Goal: Information Seeking & Learning: Check status

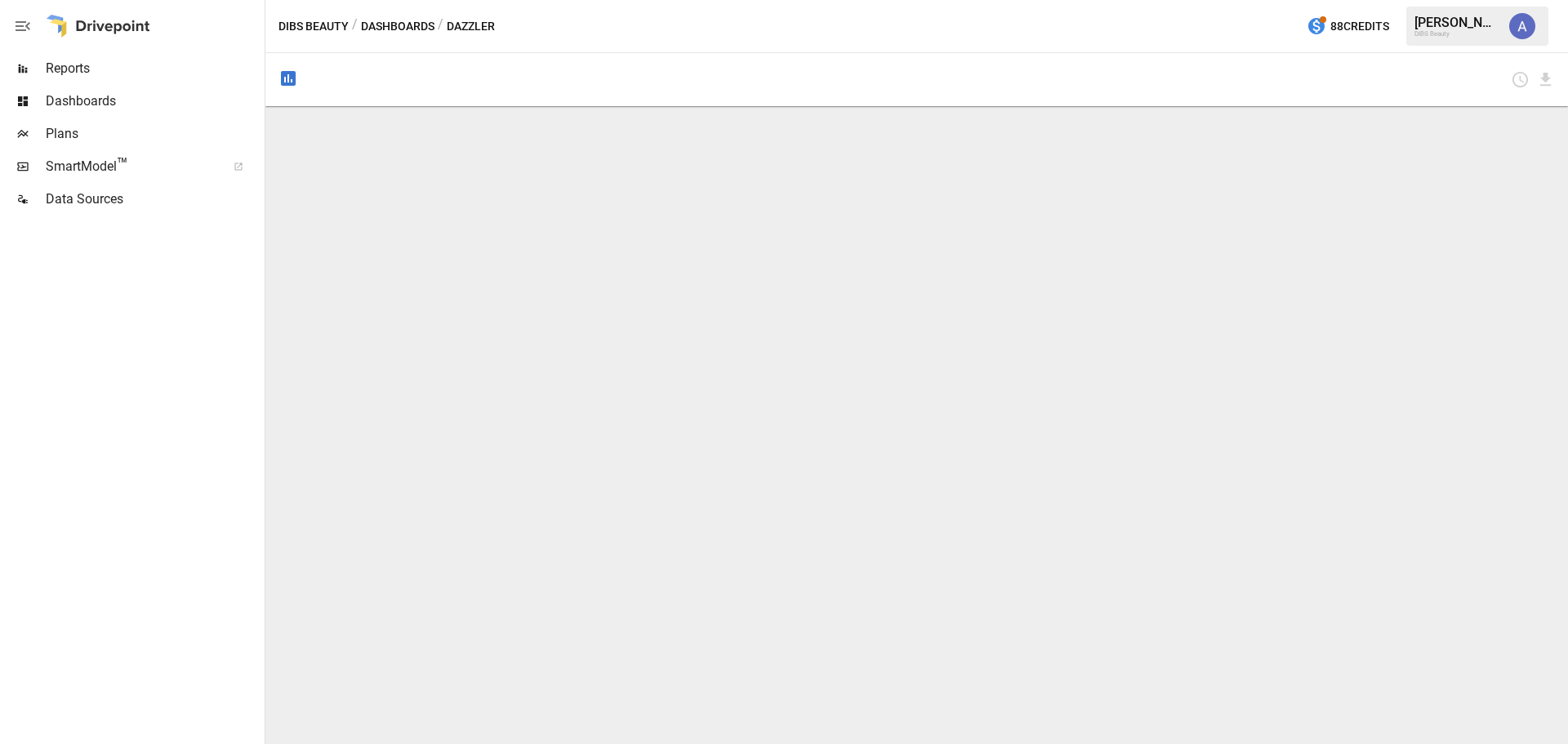
click at [104, 60] on span "Reports" at bounding box center [154, 69] width 215 height 20
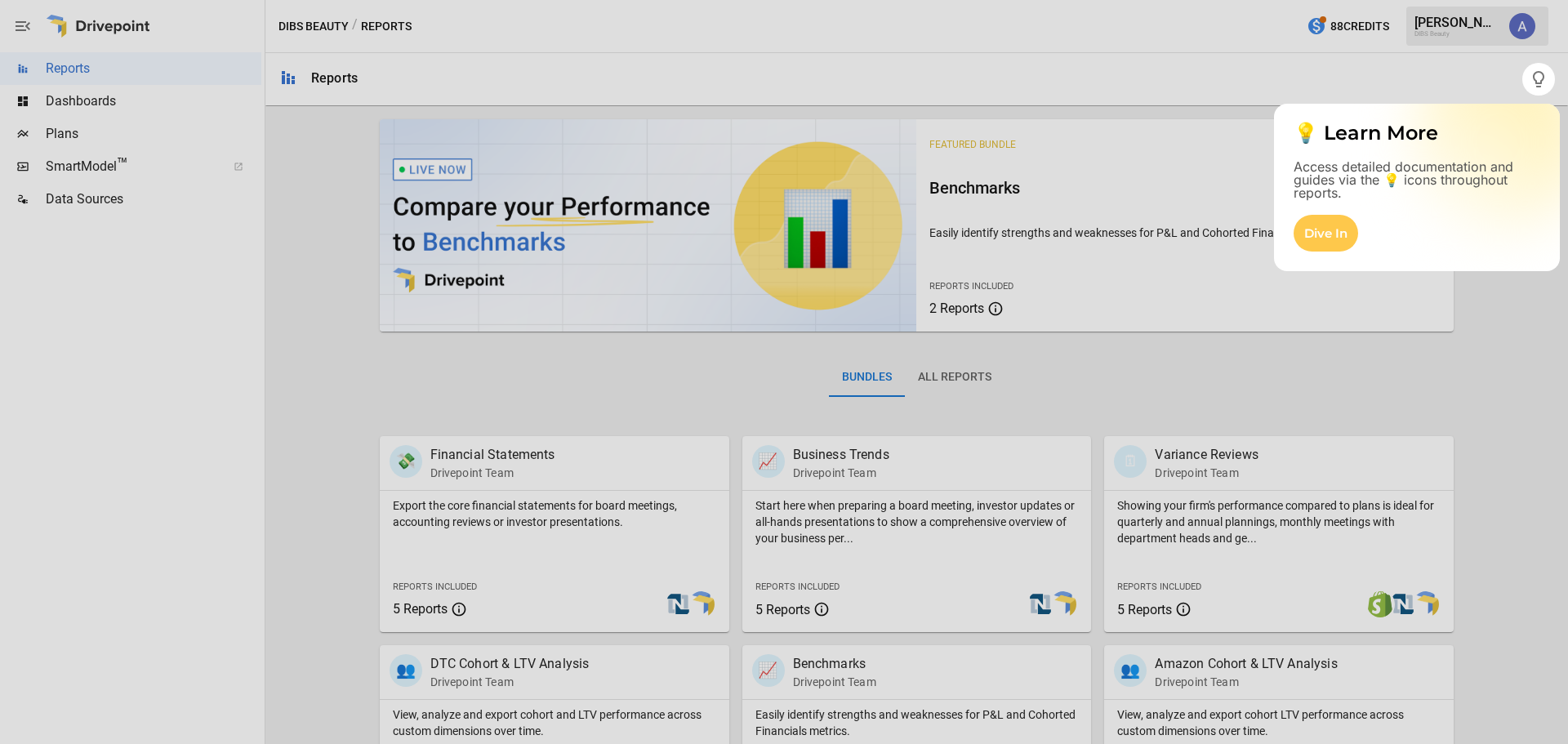
click at [555, 671] on div at bounding box center [784, 419] width 1568 height 649
click at [1552, 561] on div at bounding box center [784, 419] width 1568 height 649
click at [1489, 344] on div at bounding box center [784, 419] width 1568 height 649
click at [1340, 225] on div "Dive In" at bounding box center [1326, 233] width 65 height 37
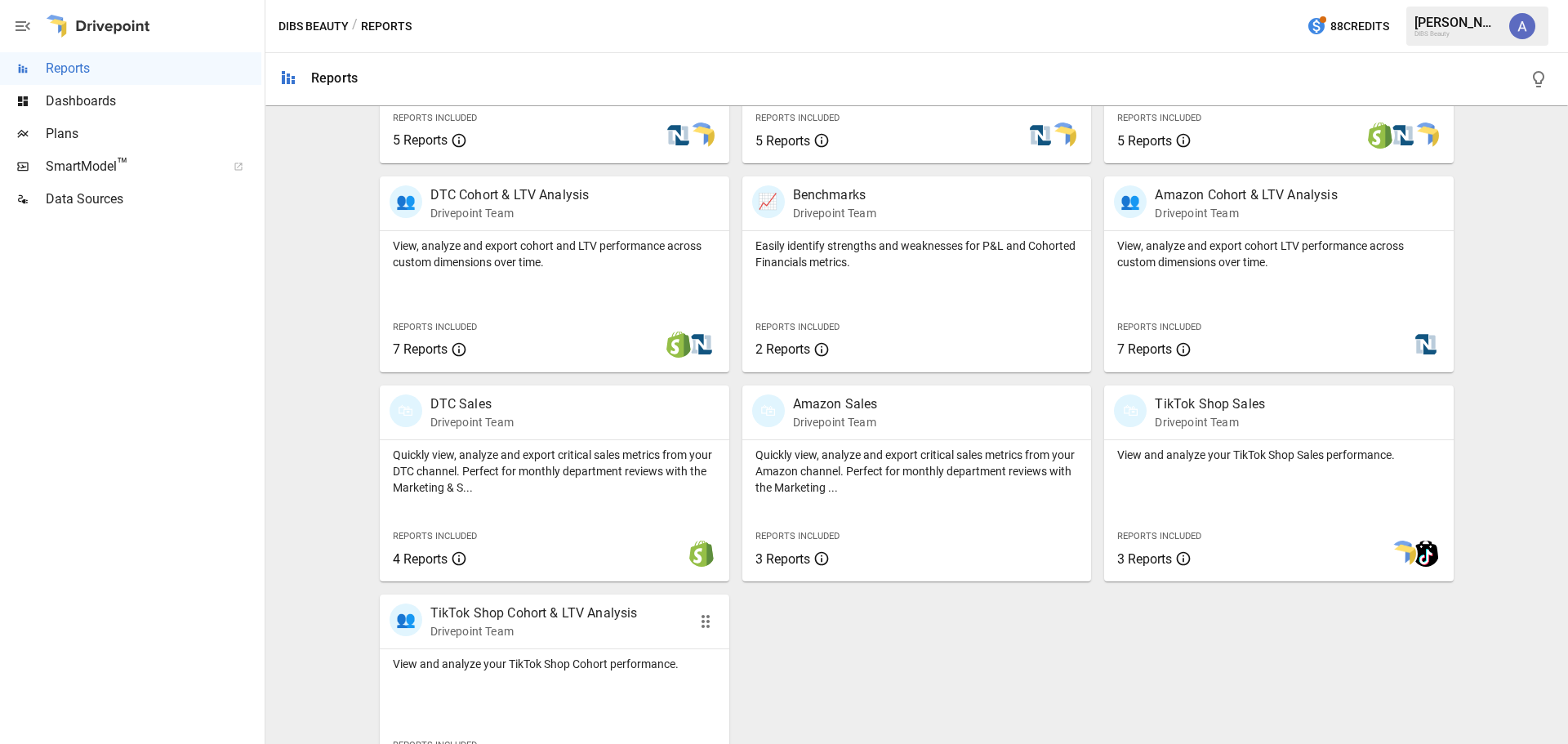
scroll to position [441, 0]
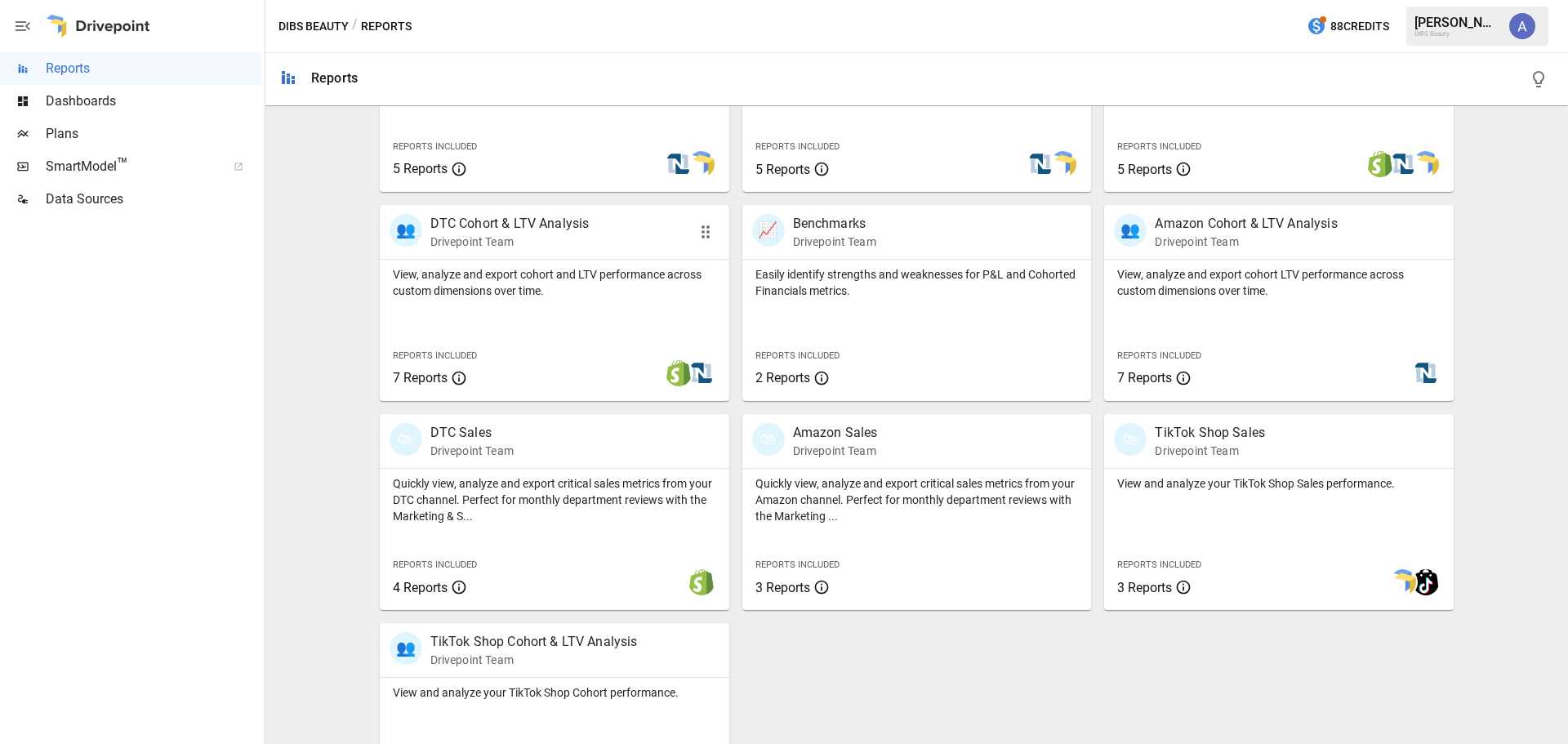
click at [553, 217] on p "DTC Cohort & LTV Analysis" at bounding box center [510, 224] width 159 height 20
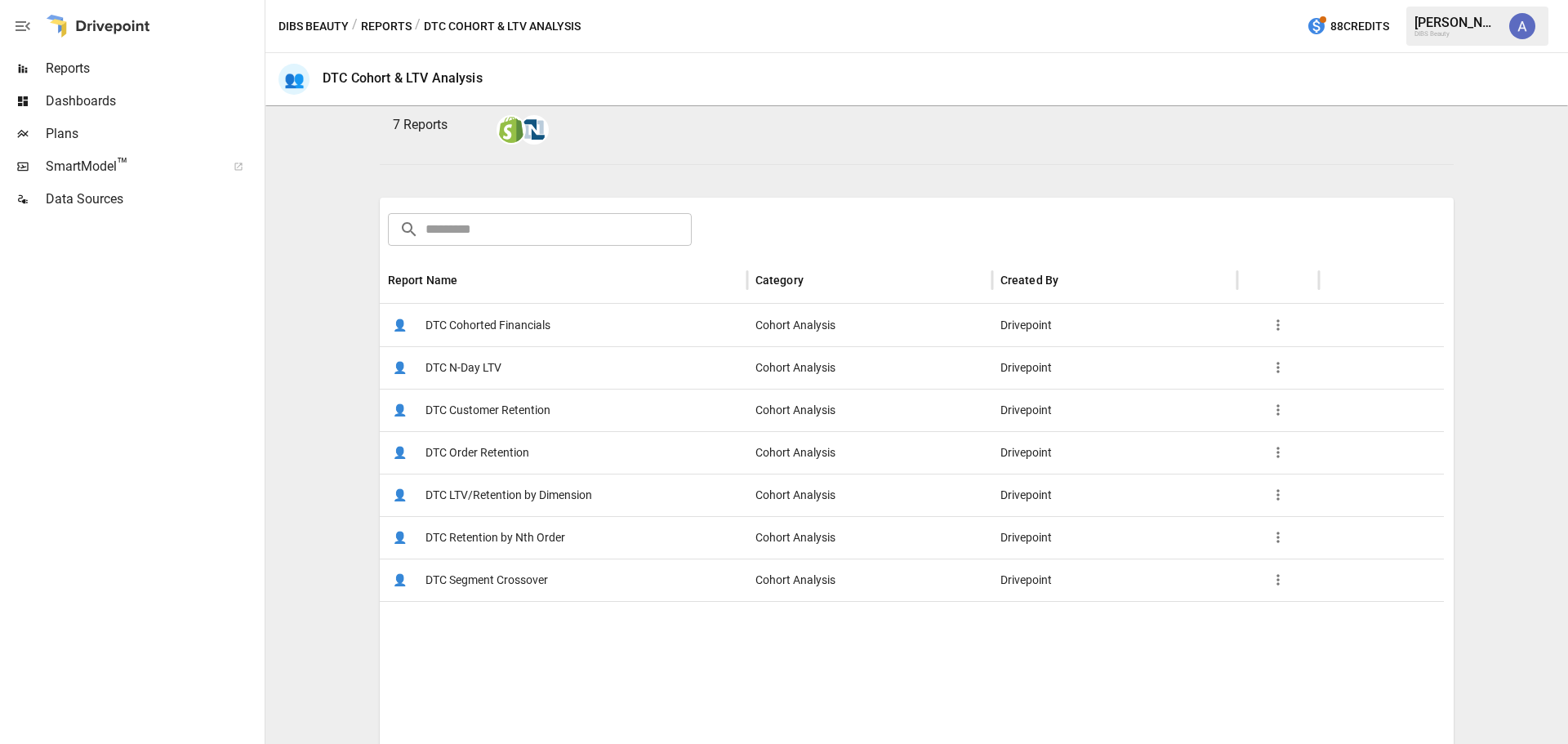
scroll to position [164, 0]
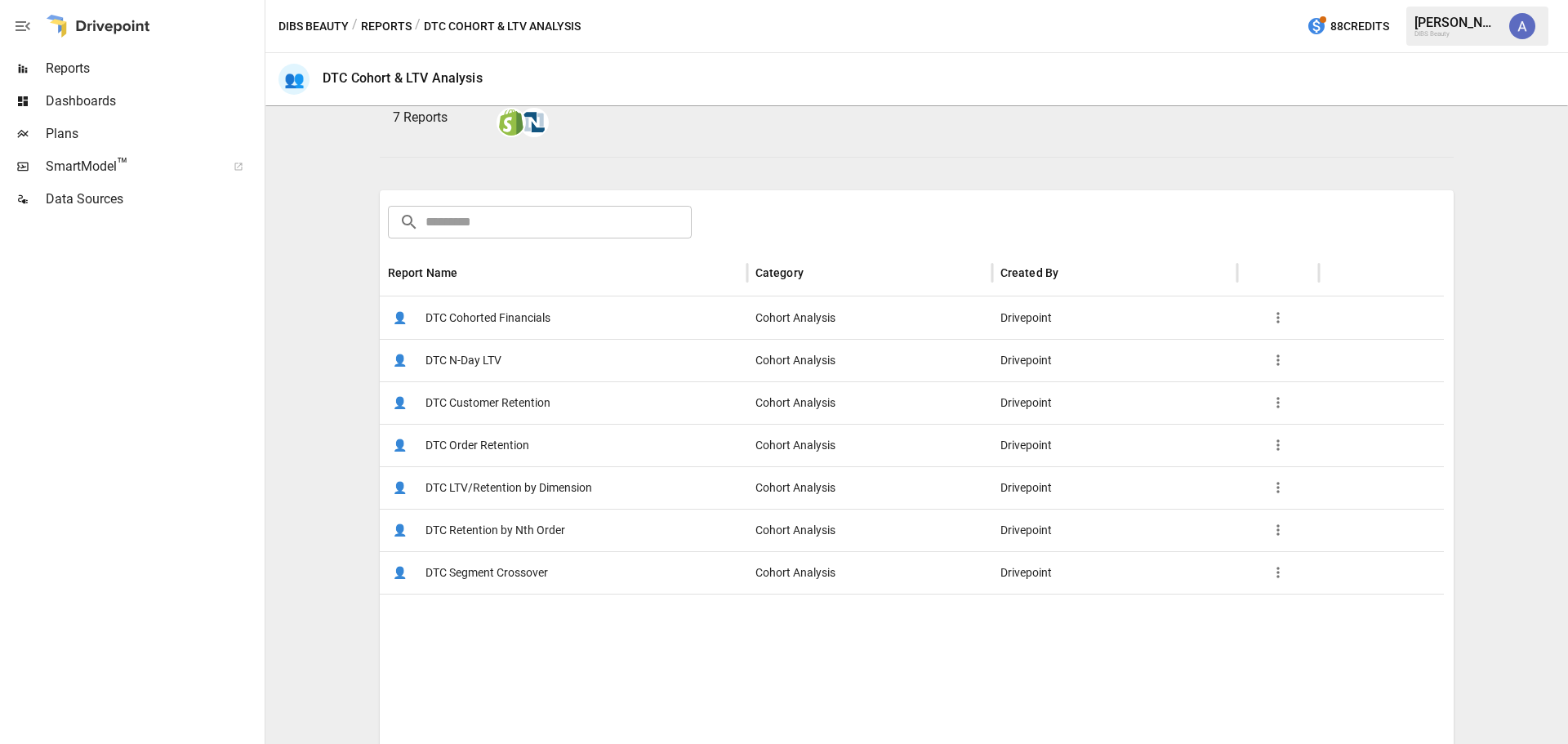
click at [528, 403] on span "DTC Customer Retention" at bounding box center [488, 403] width 125 height 42
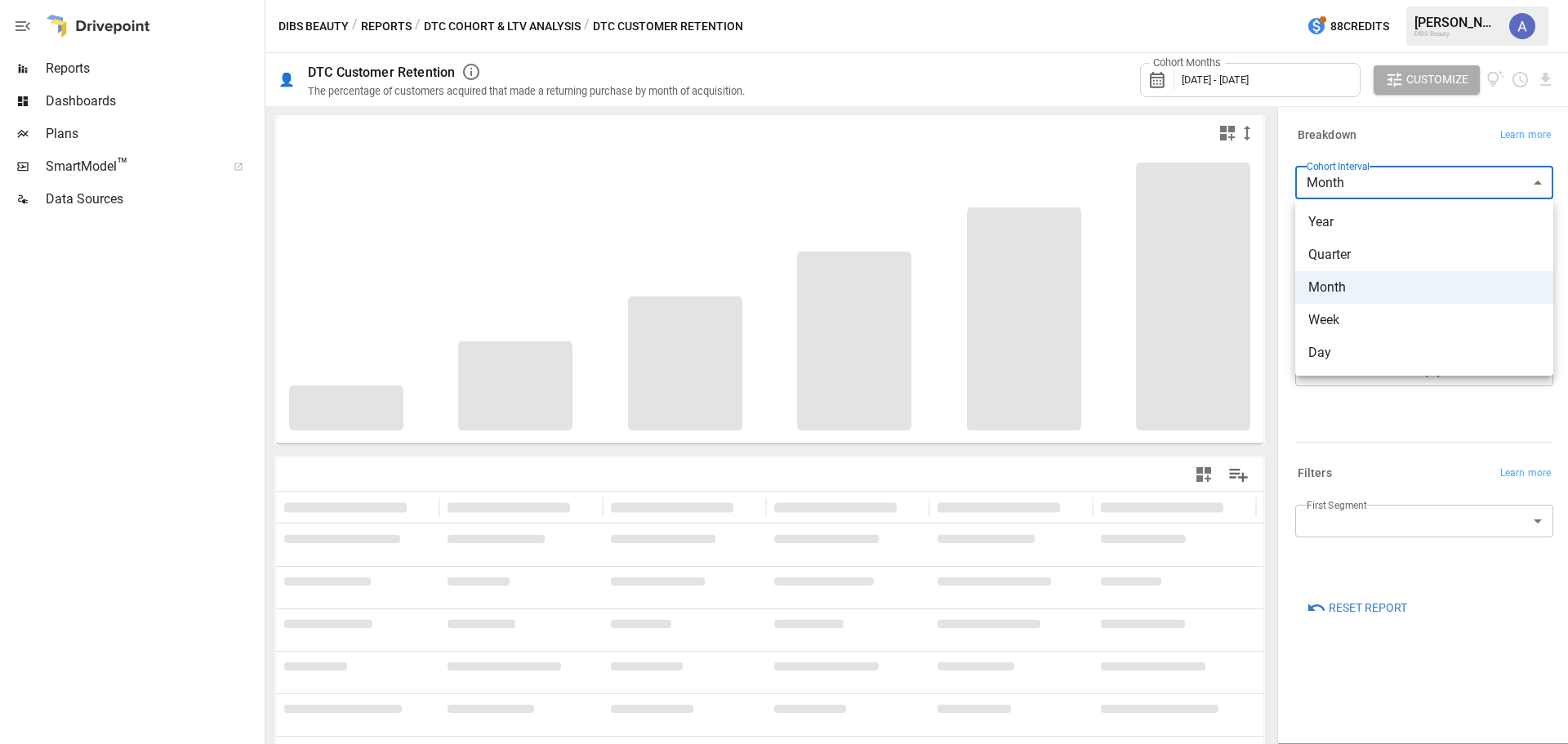
click at [1480, 0] on body "**********" at bounding box center [784, 0] width 1568 height 0
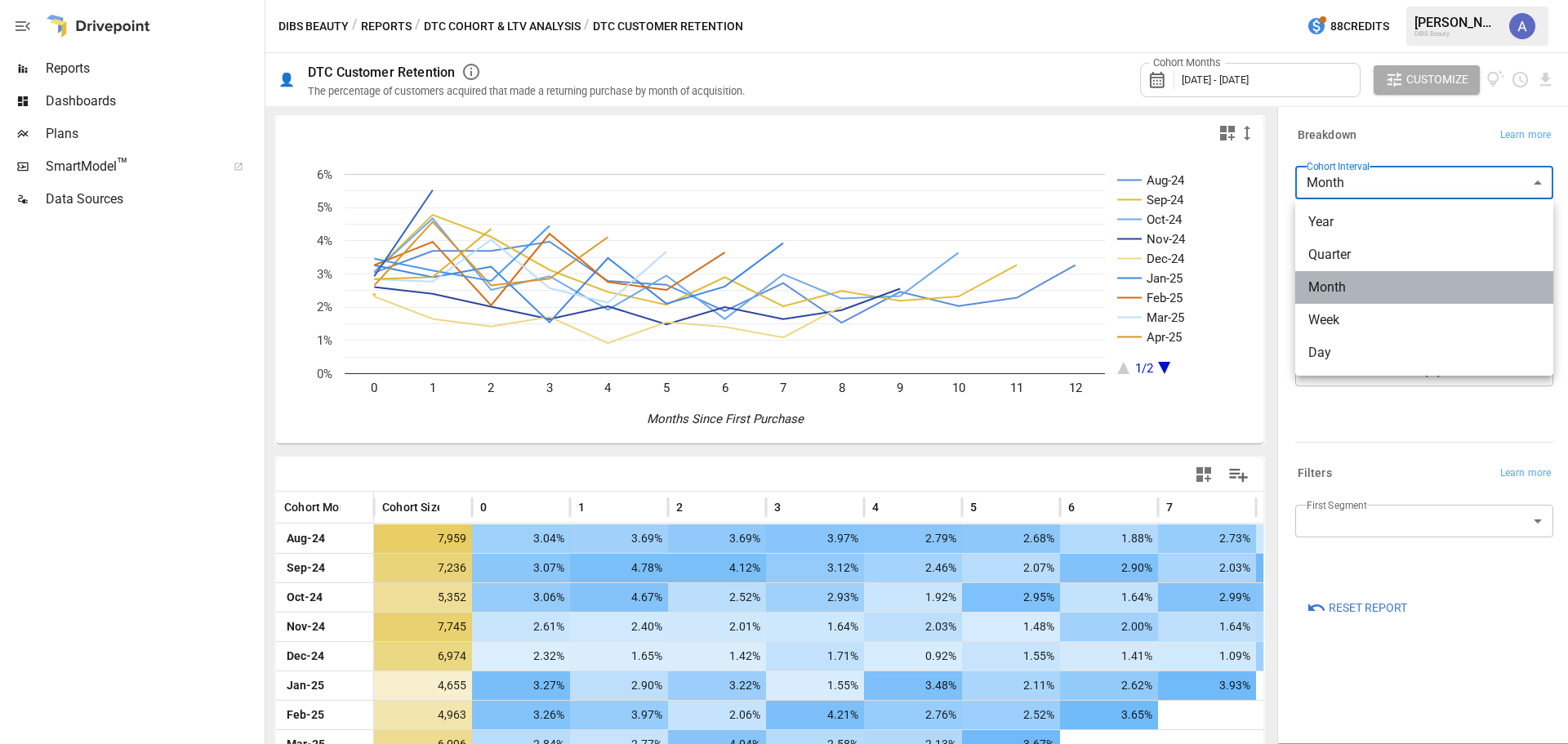
click at [1352, 293] on span "Month" at bounding box center [1424, 288] width 232 height 20
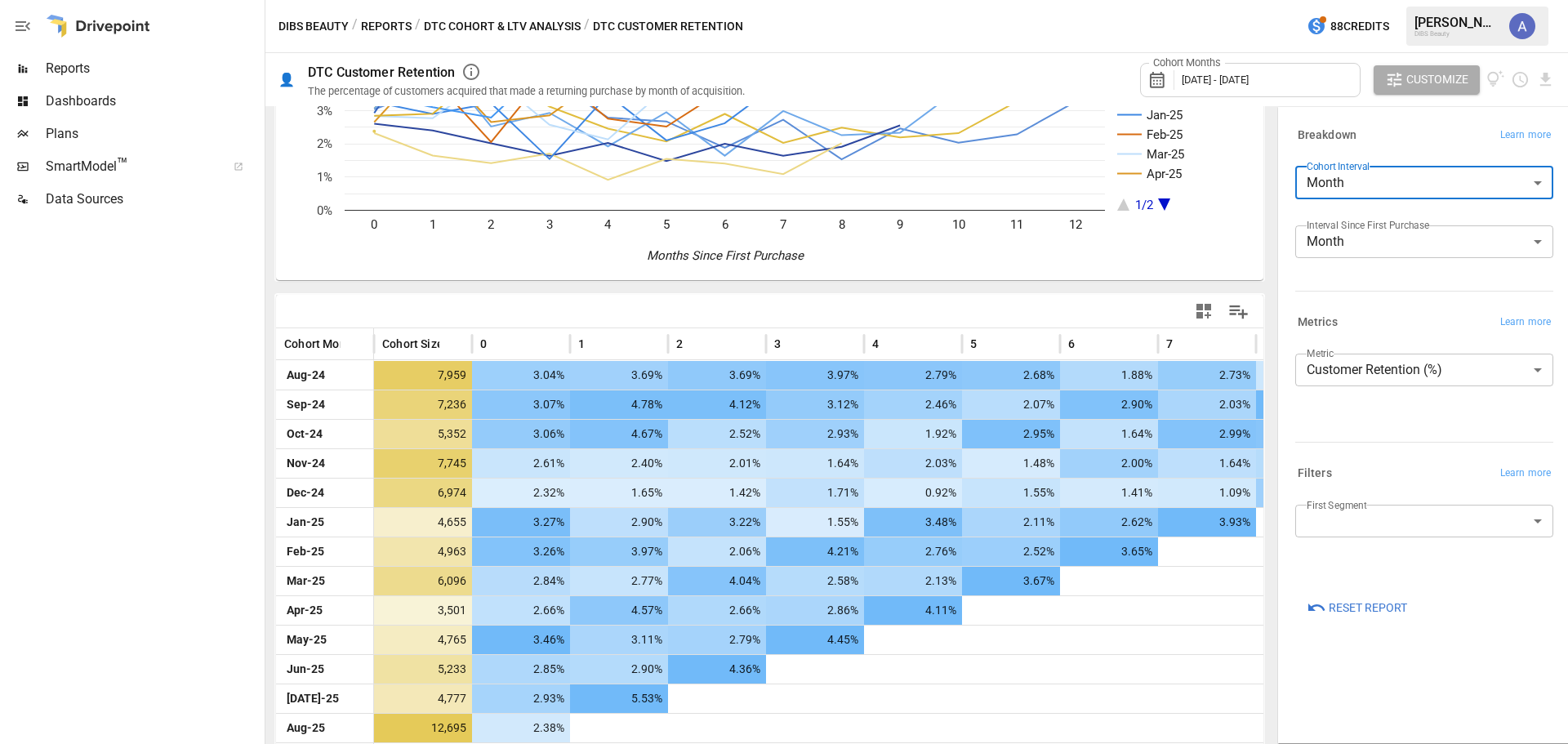
scroll to position [185, 0]
